Goal: Task Accomplishment & Management: Manage account settings

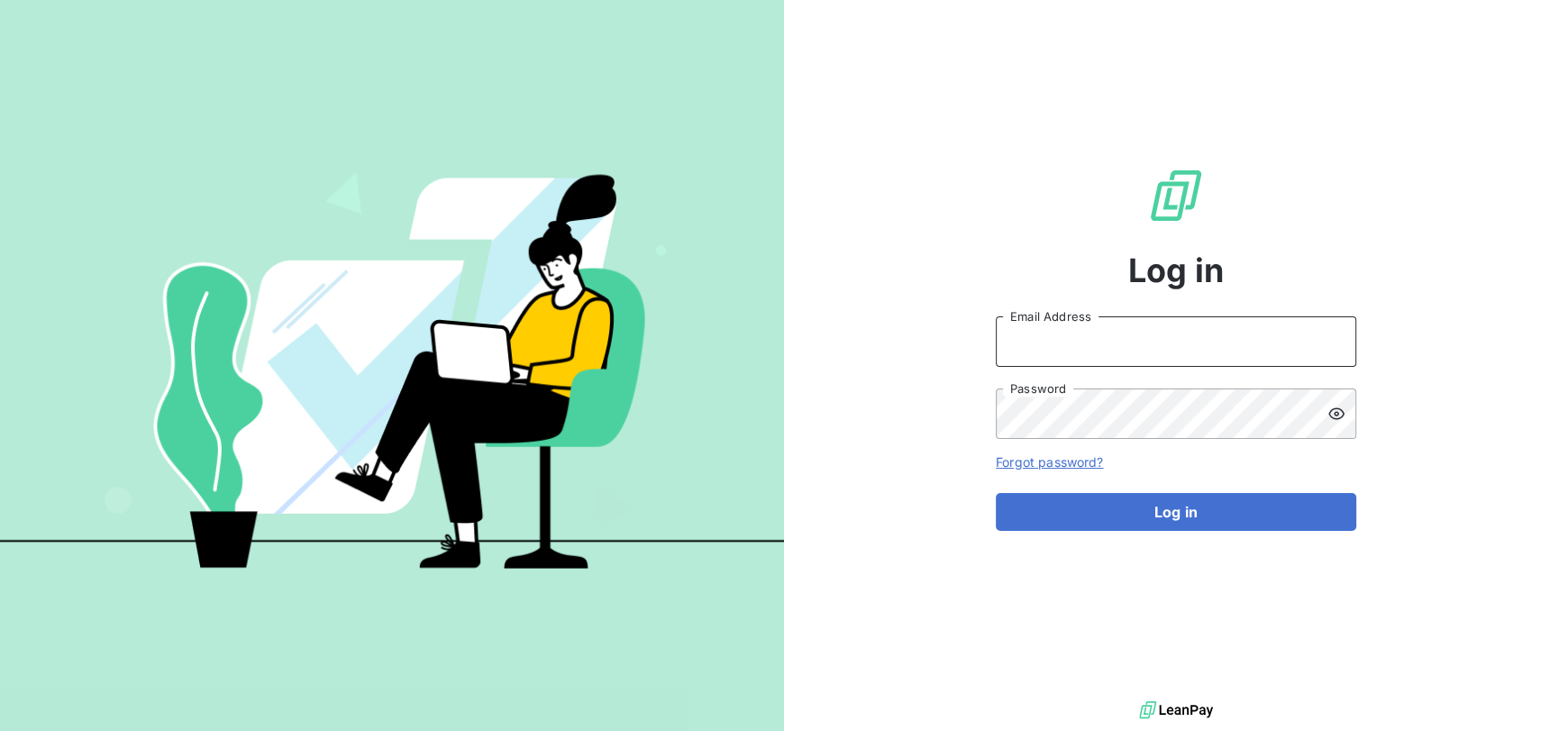
click at [1085, 344] on input "Email Address" at bounding box center [1176, 341] width 361 height 50
type input "[PERSON_NAME][EMAIL_ADDRESS][DOMAIN_NAME]"
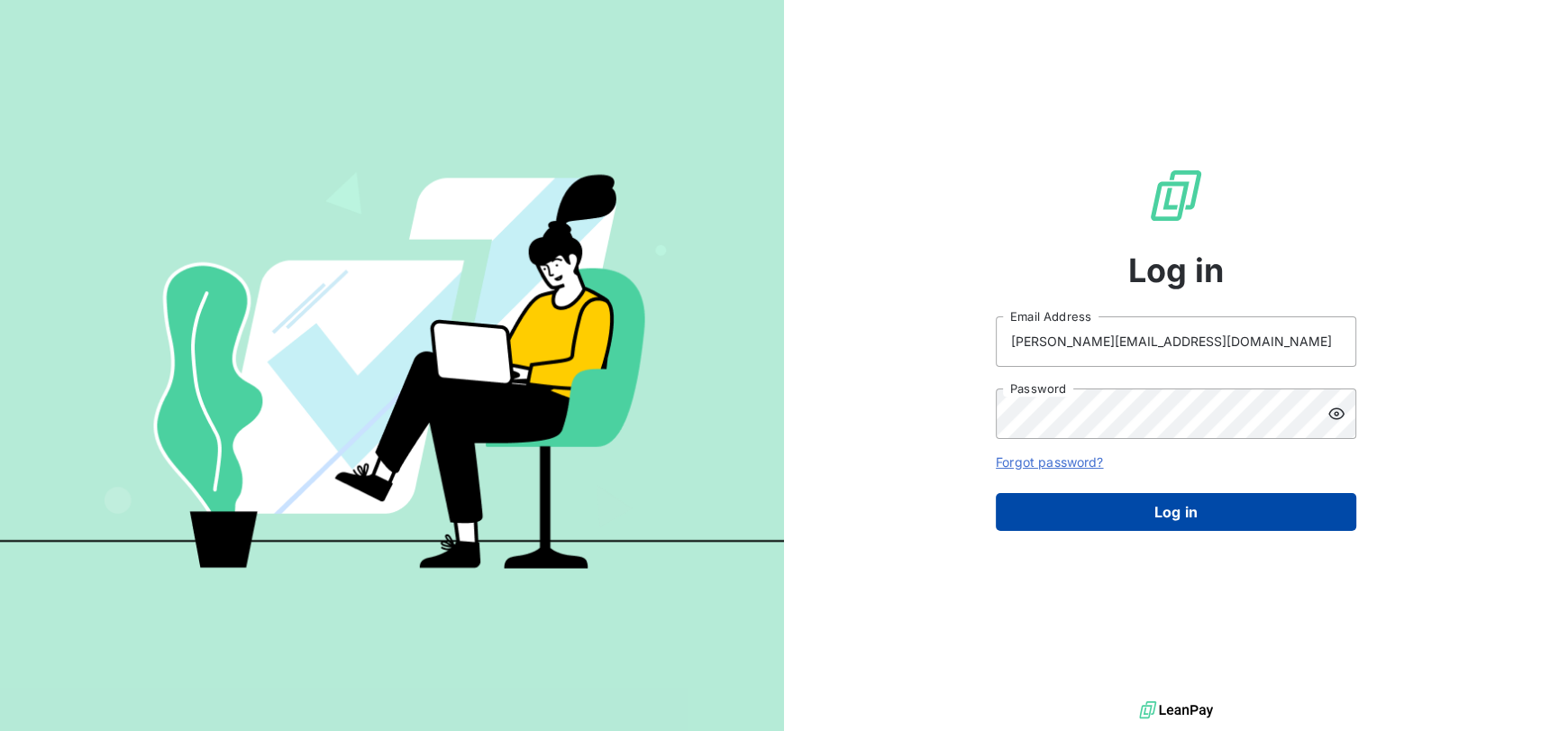
click at [1117, 513] on button "Log in" at bounding box center [1176, 512] width 361 height 38
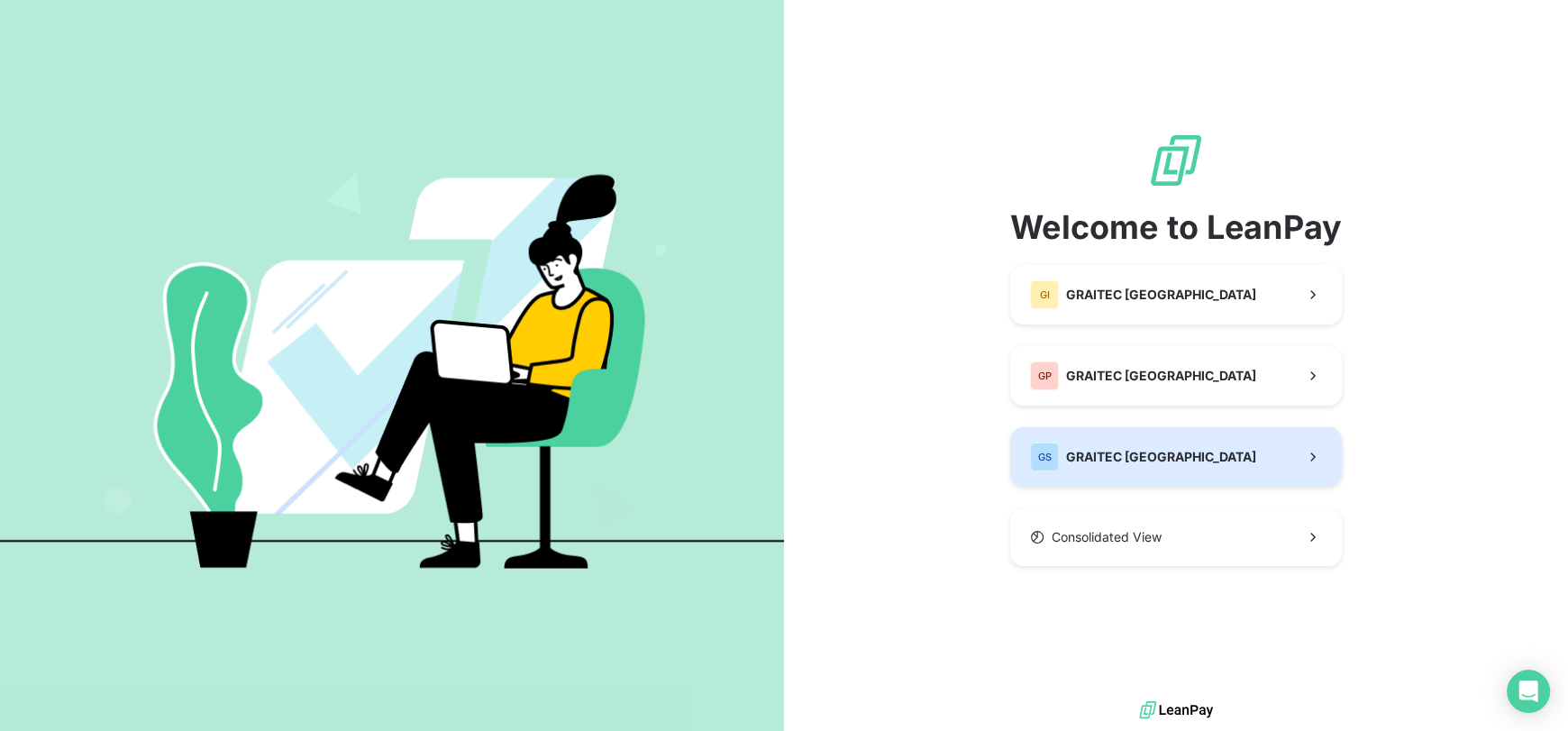
click at [1130, 448] on span "GRAITEC [GEOGRAPHIC_DATA]" at bounding box center [1161, 457] width 190 height 18
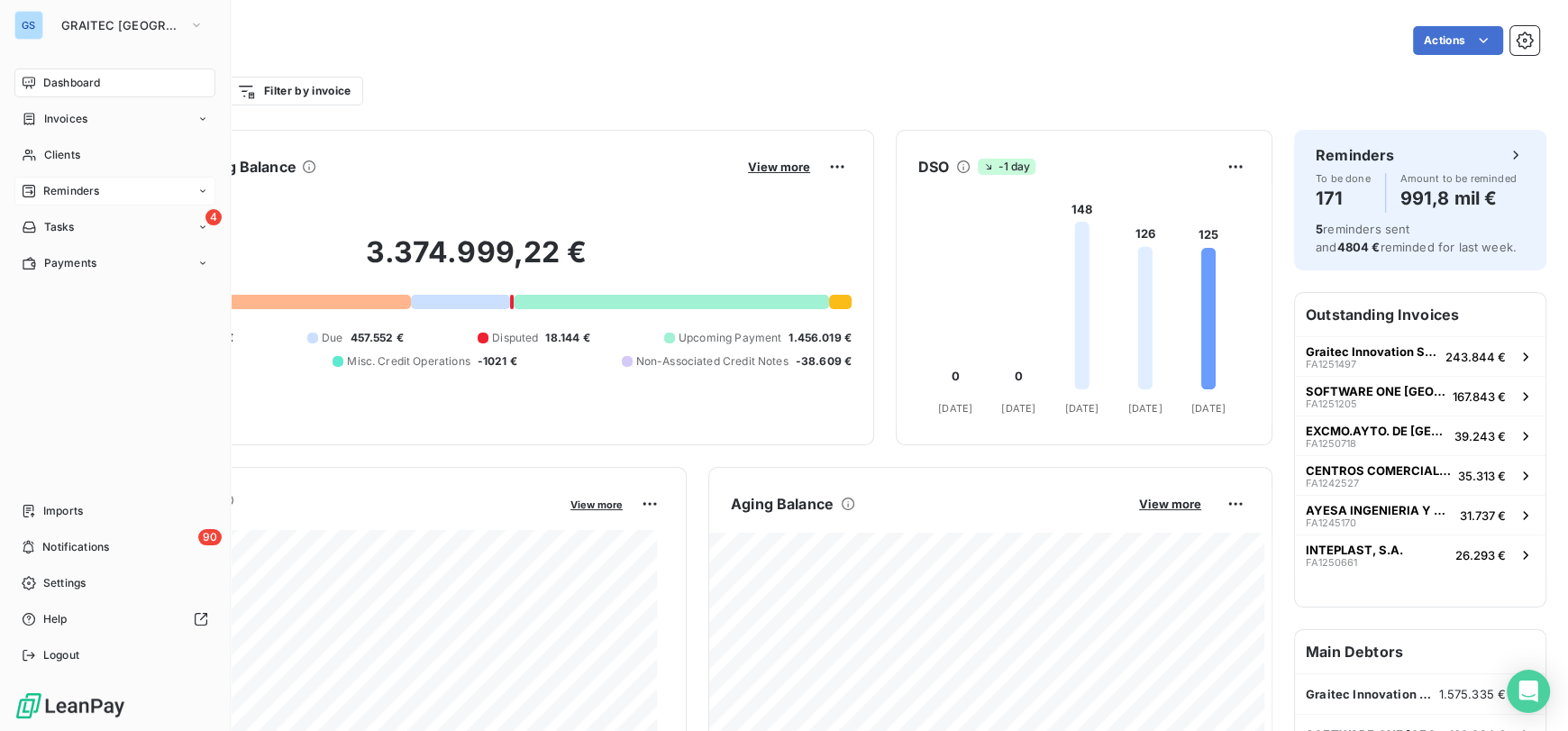
click at [86, 187] on span "Reminders" at bounding box center [72, 191] width 56 height 16
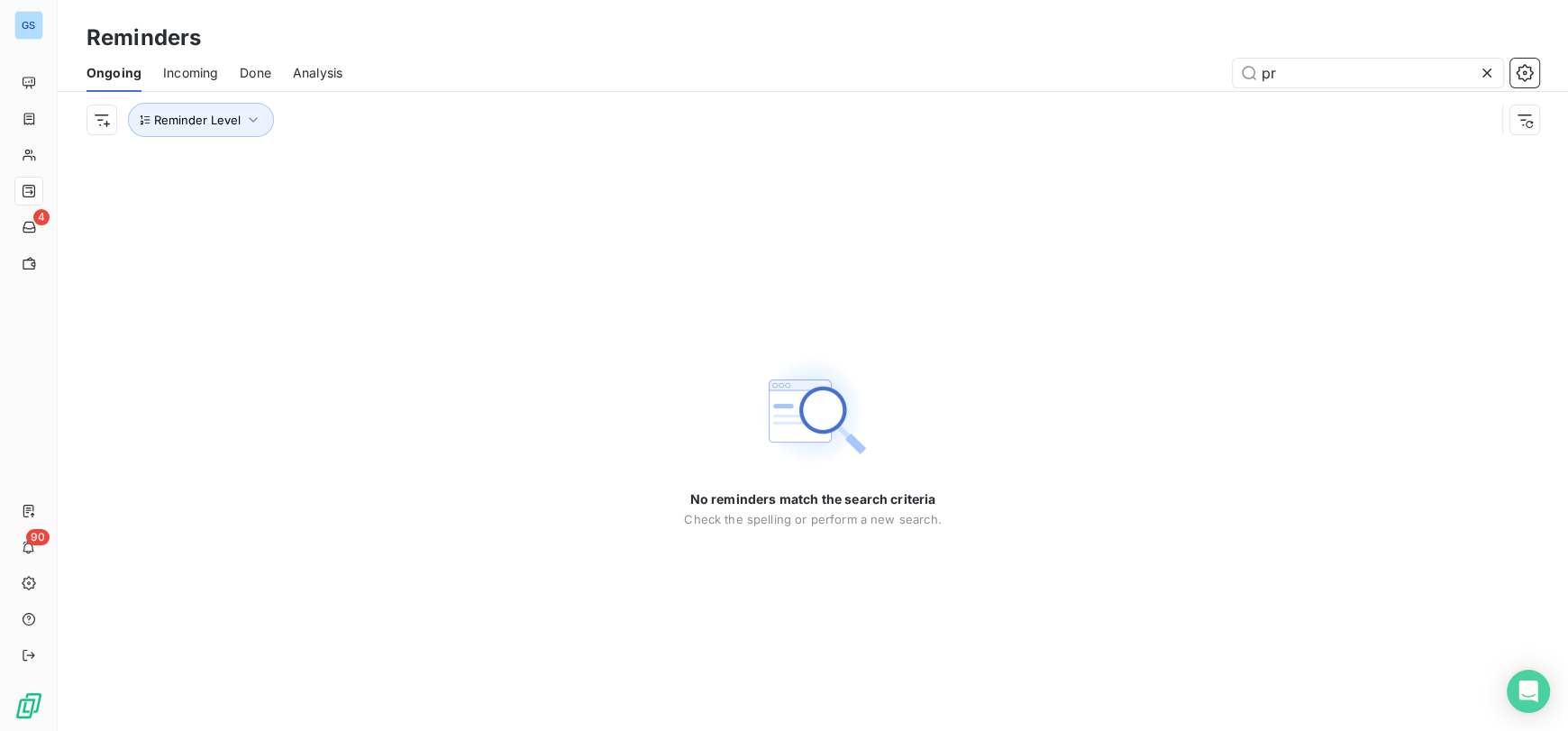
type input "p"
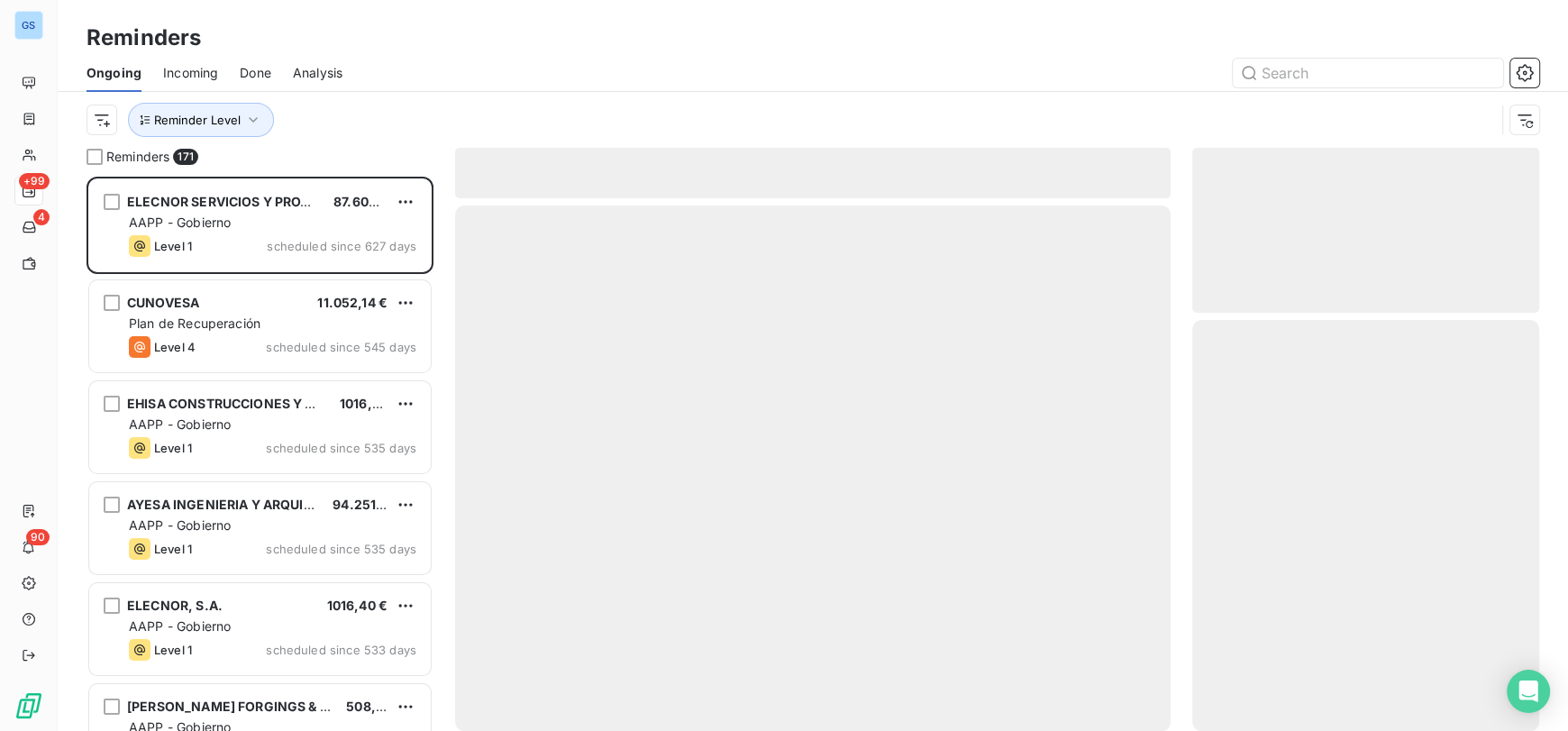
scroll to position [539, 332]
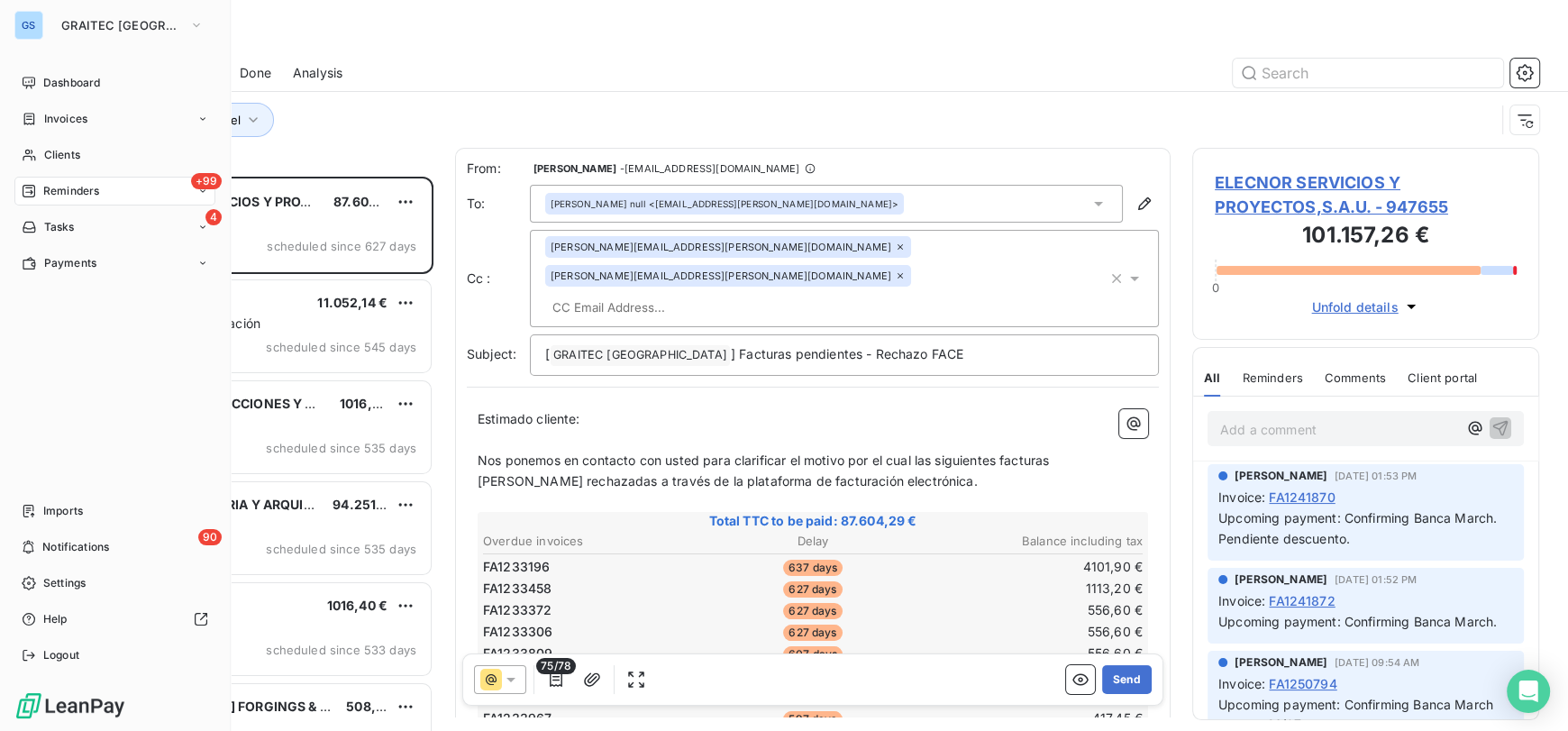
click at [90, 191] on span "Reminders" at bounding box center [72, 191] width 56 height 16
click at [199, 190] on icon at bounding box center [203, 191] width 11 height 11
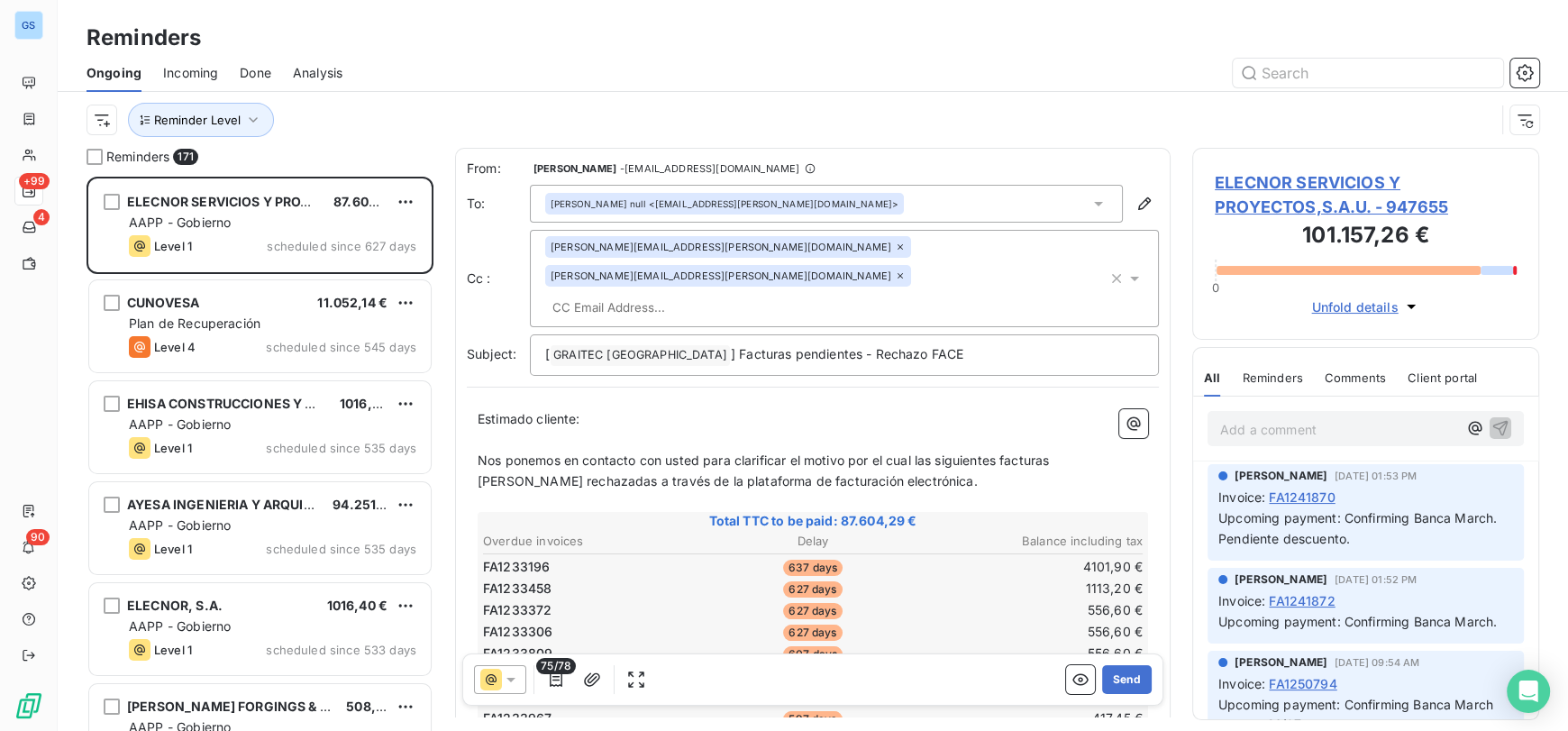
click at [697, 84] on div at bounding box center [952, 73] width 1176 height 29
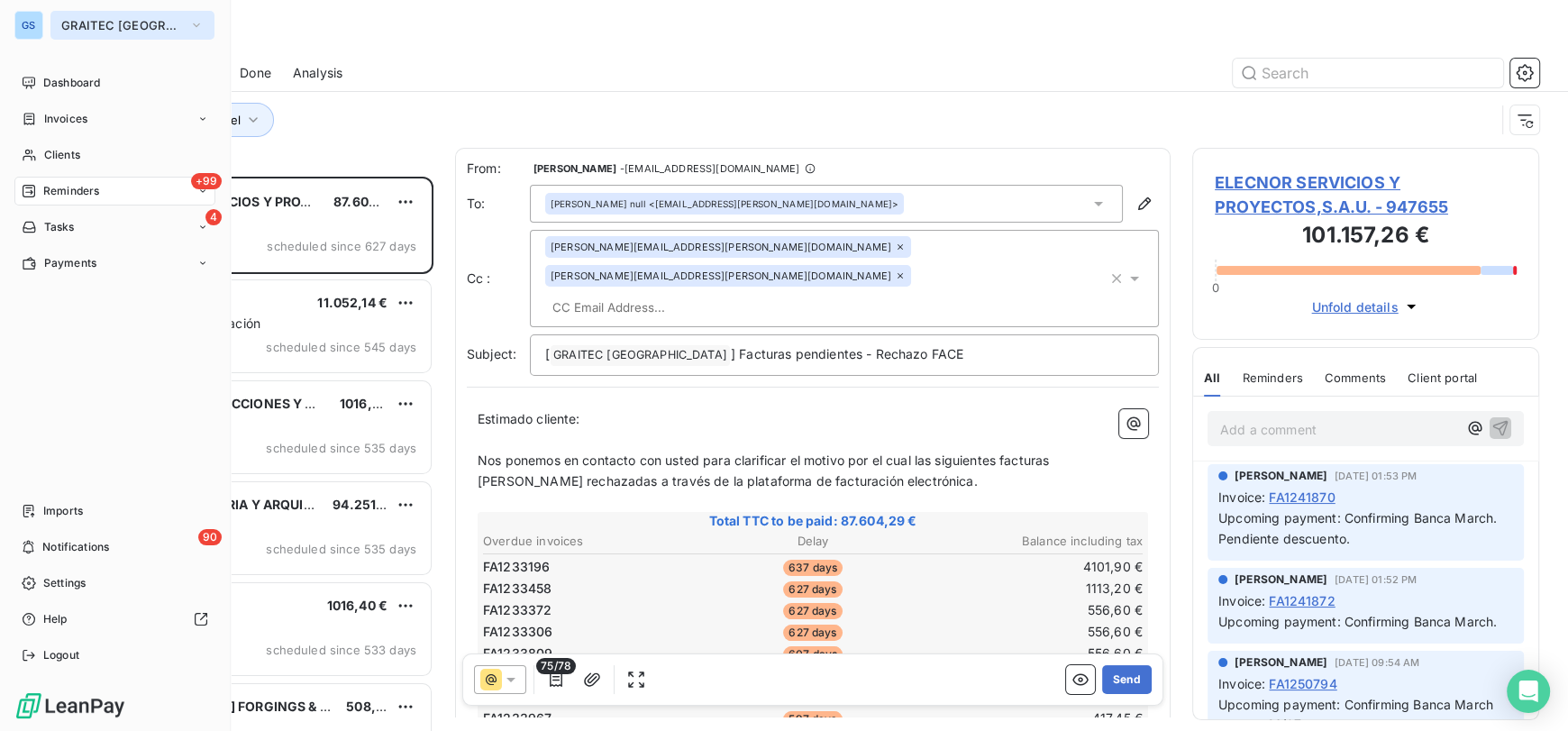
click at [69, 29] on span "GRAITEC [GEOGRAPHIC_DATA]" at bounding box center [121, 25] width 121 height 15
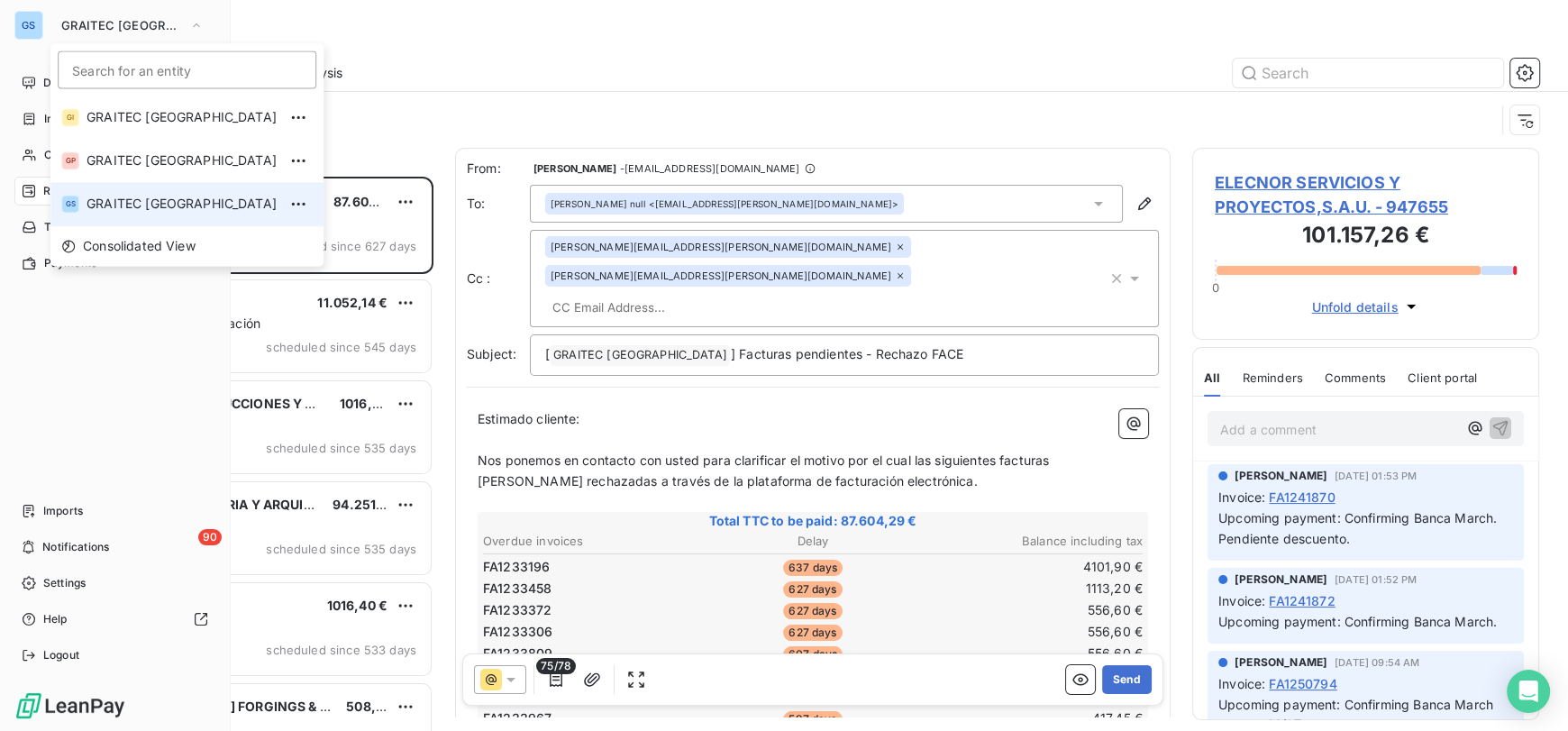
click at [27, 22] on div "GS" at bounding box center [29, 25] width 29 height 29
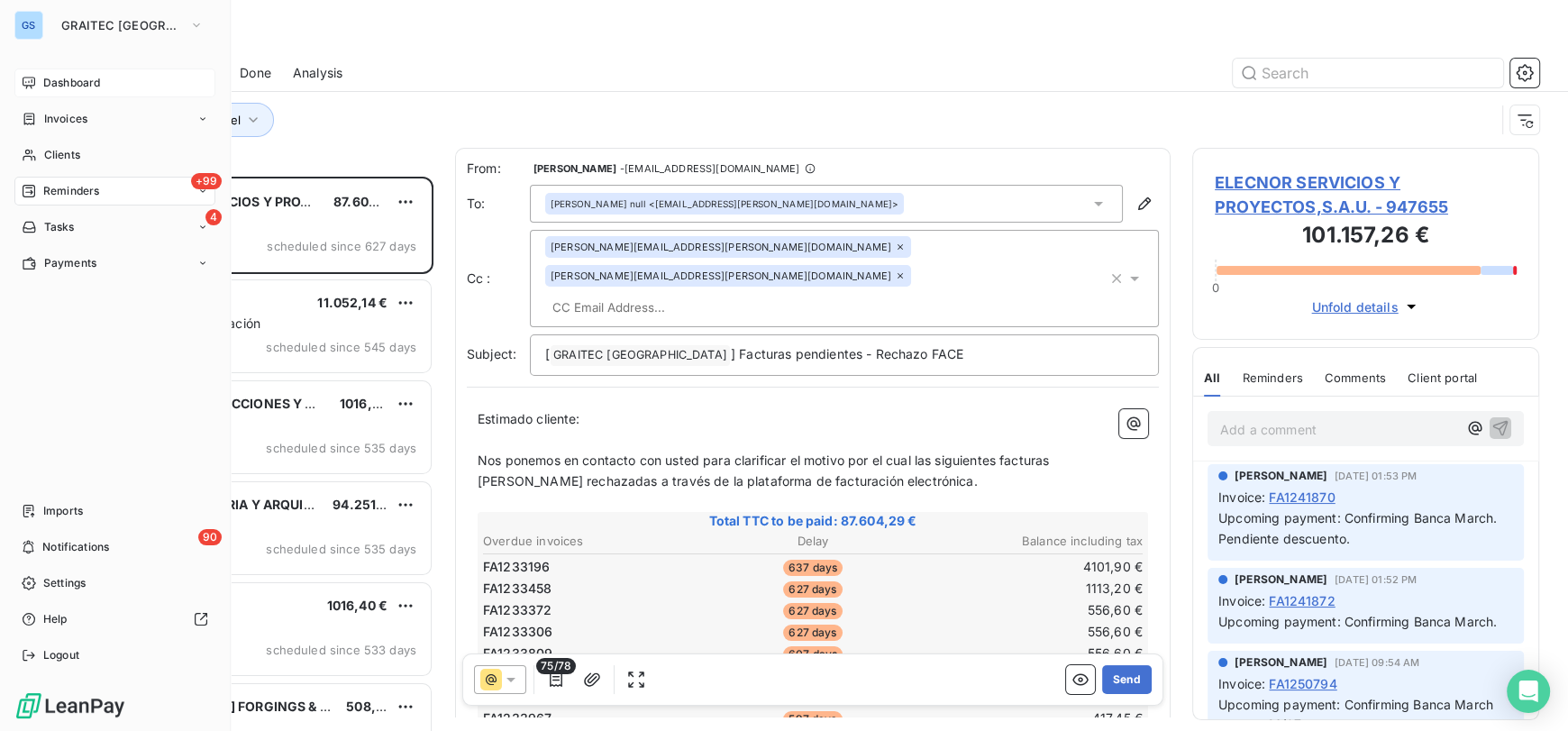
click at [72, 78] on span "Dashboard" at bounding box center [72, 82] width 57 height 16
